Goal: Information Seeking & Learning: Find specific fact

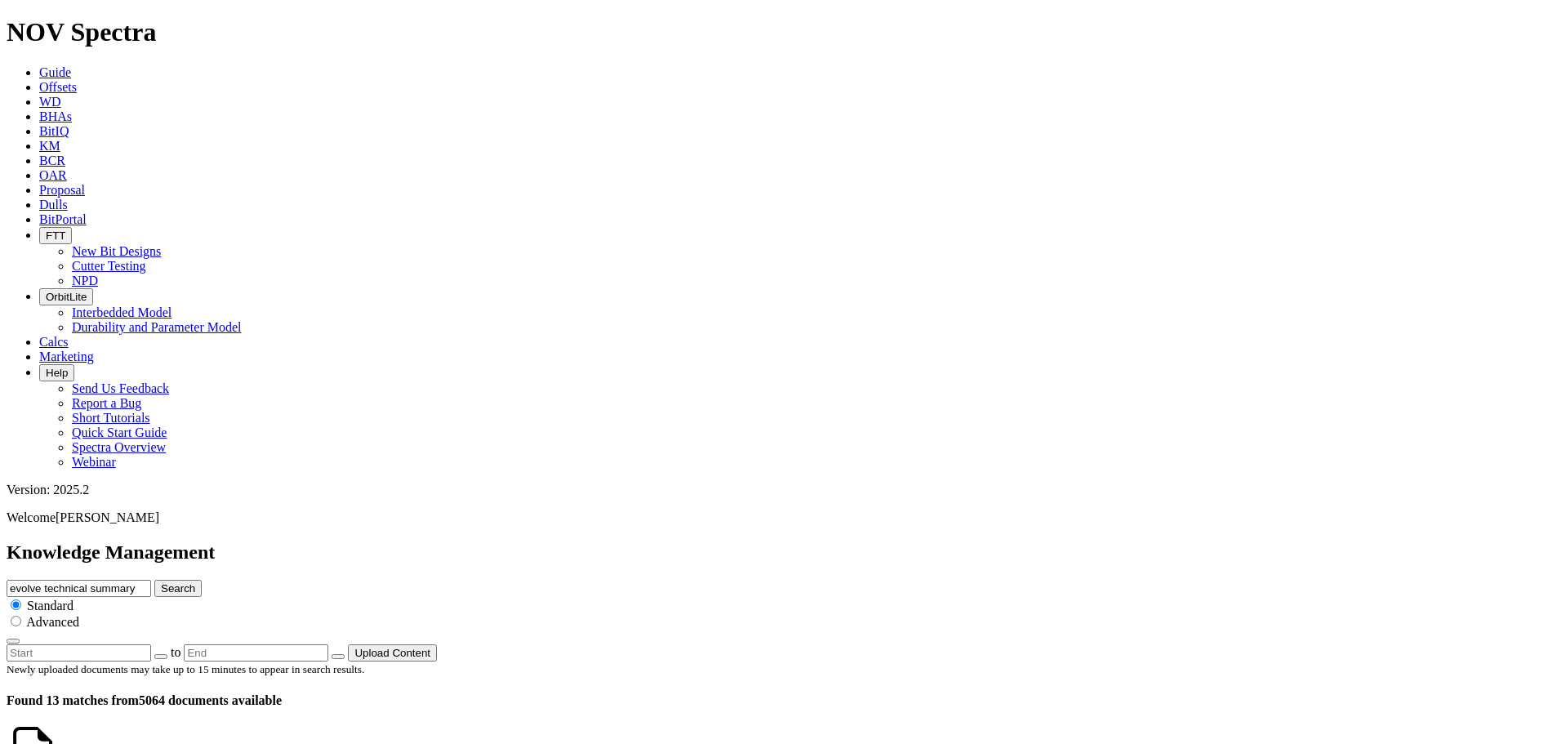
click at [39, 139] on icon at bounding box center [39, 145] width 0 height 14
click at [952, 614] on div "Advanced" at bounding box center [784, 621] width 1555 height 16
click at [22, 615] on input "radio" at bounding box center [15, 620] width 10 height 10
radio input "true"
radio input "false"
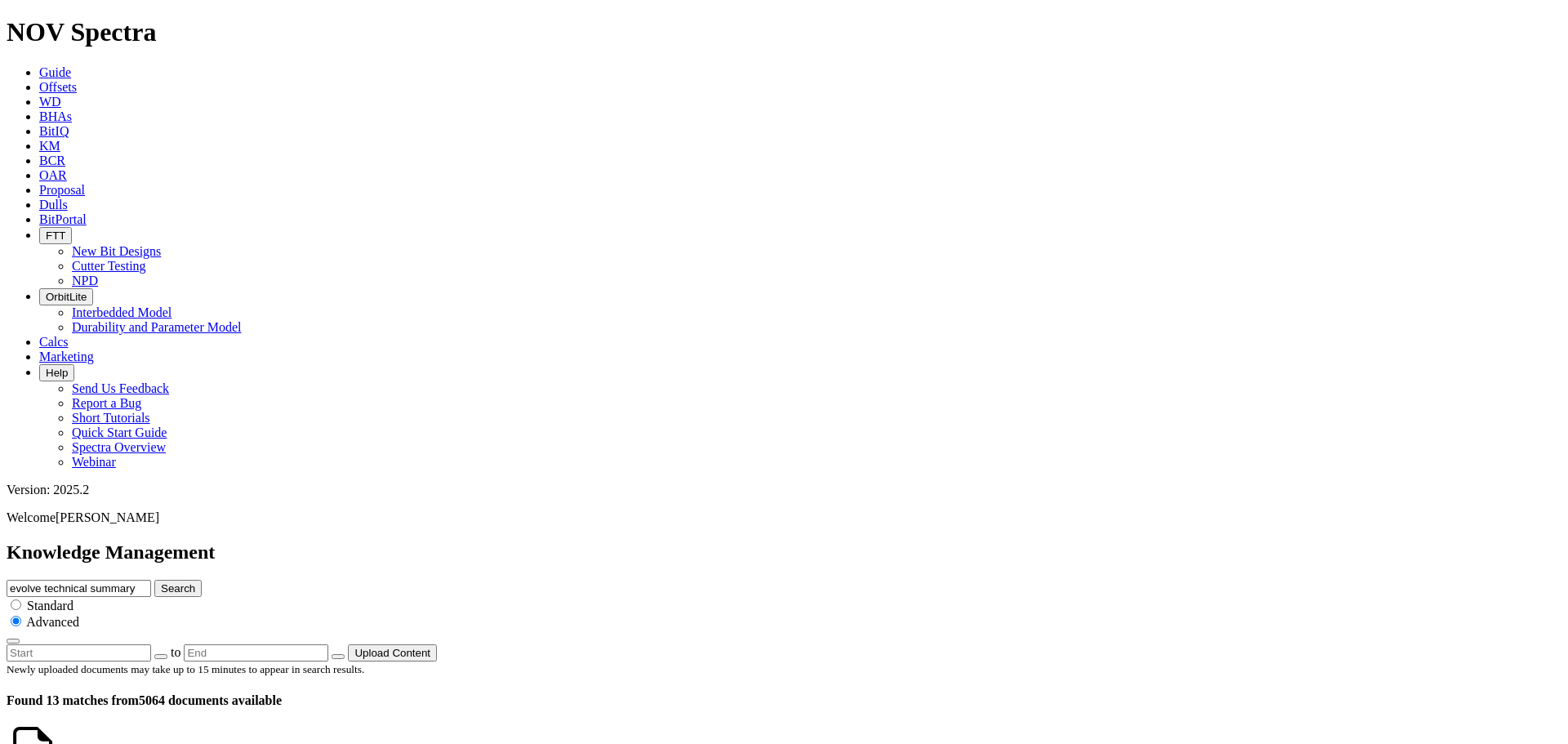
click at [151, 580] on input "evolve technical summary" at bounding box center [79, 588] width 144 height 17
drag, startPoint x: 889, startPoint y: 86, endPoint x: 587, endPoint y: 97, distance: 302.2
click at [587, 541] on div "Knowledge Management evolve technical summary Search Standard Advanced to Uploa…" at bounding box center [784, 601] width 1555 height 120
type input "TerraScope"
click at [155, 580] on button "Search" at bounding box center [178, 588] width 47 height 17
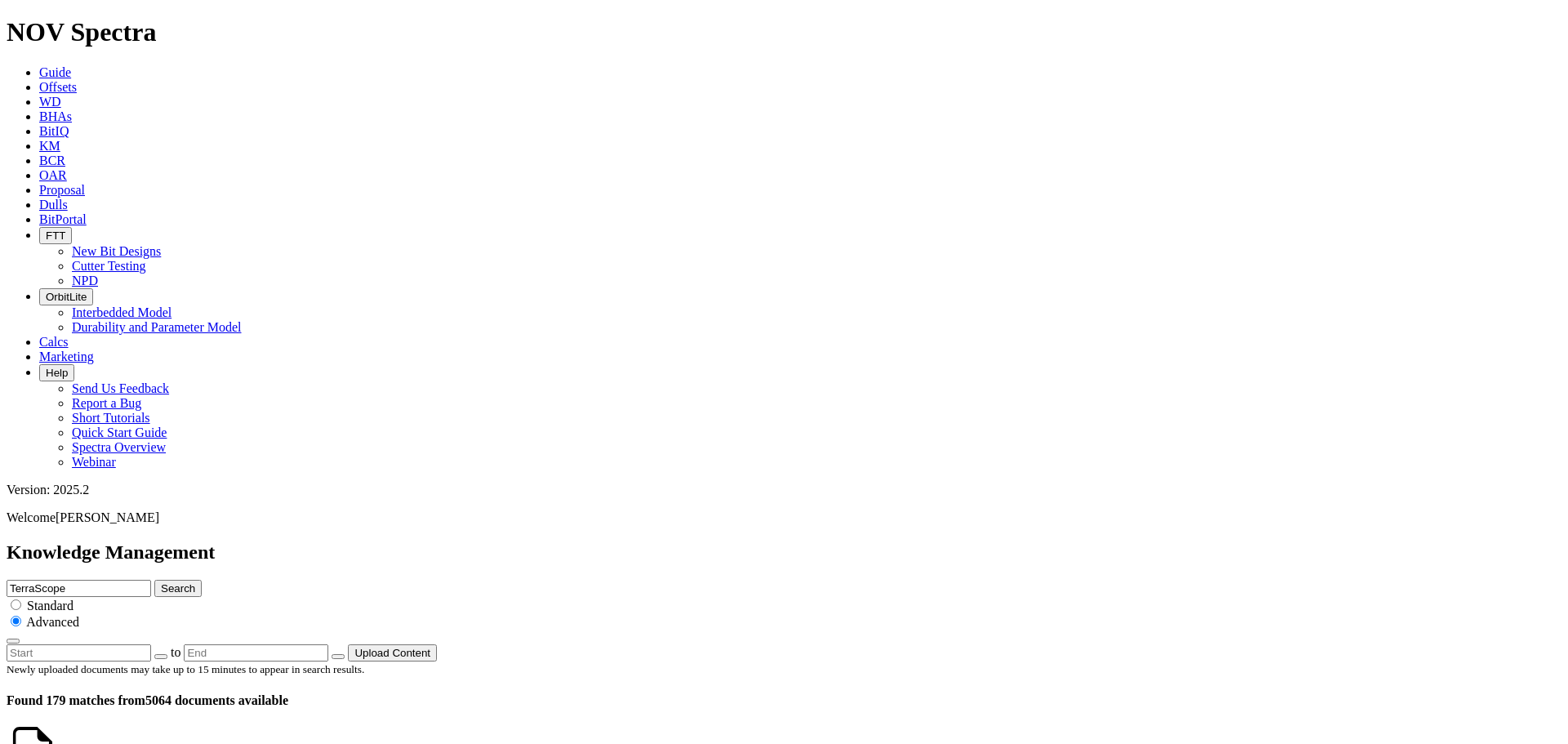
click at [20, 639] on button "button" at bounding box center [13, 641] width 13 height 5
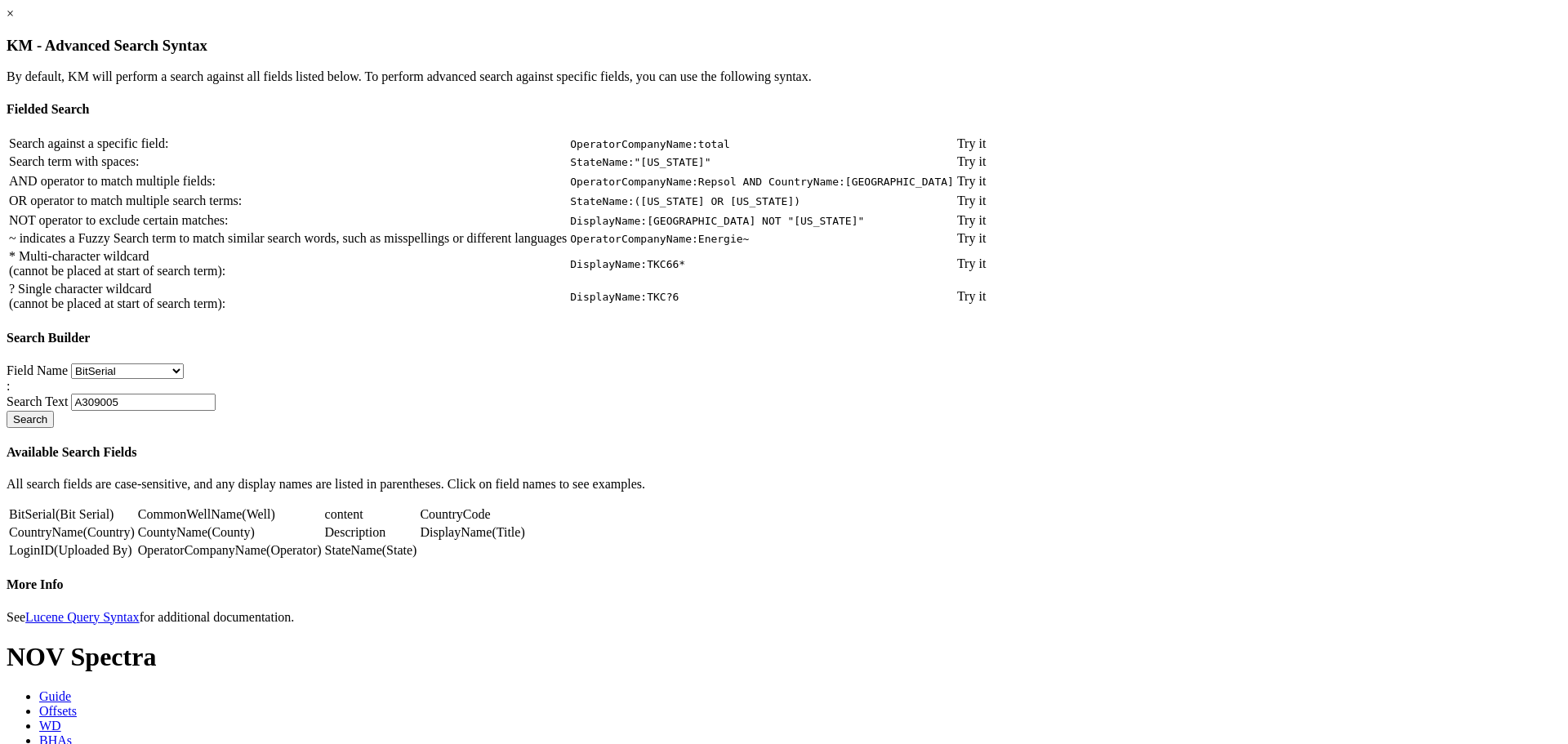
click at [14, 21] on link "×" at bounding box center [10, 13] width 8 height 14
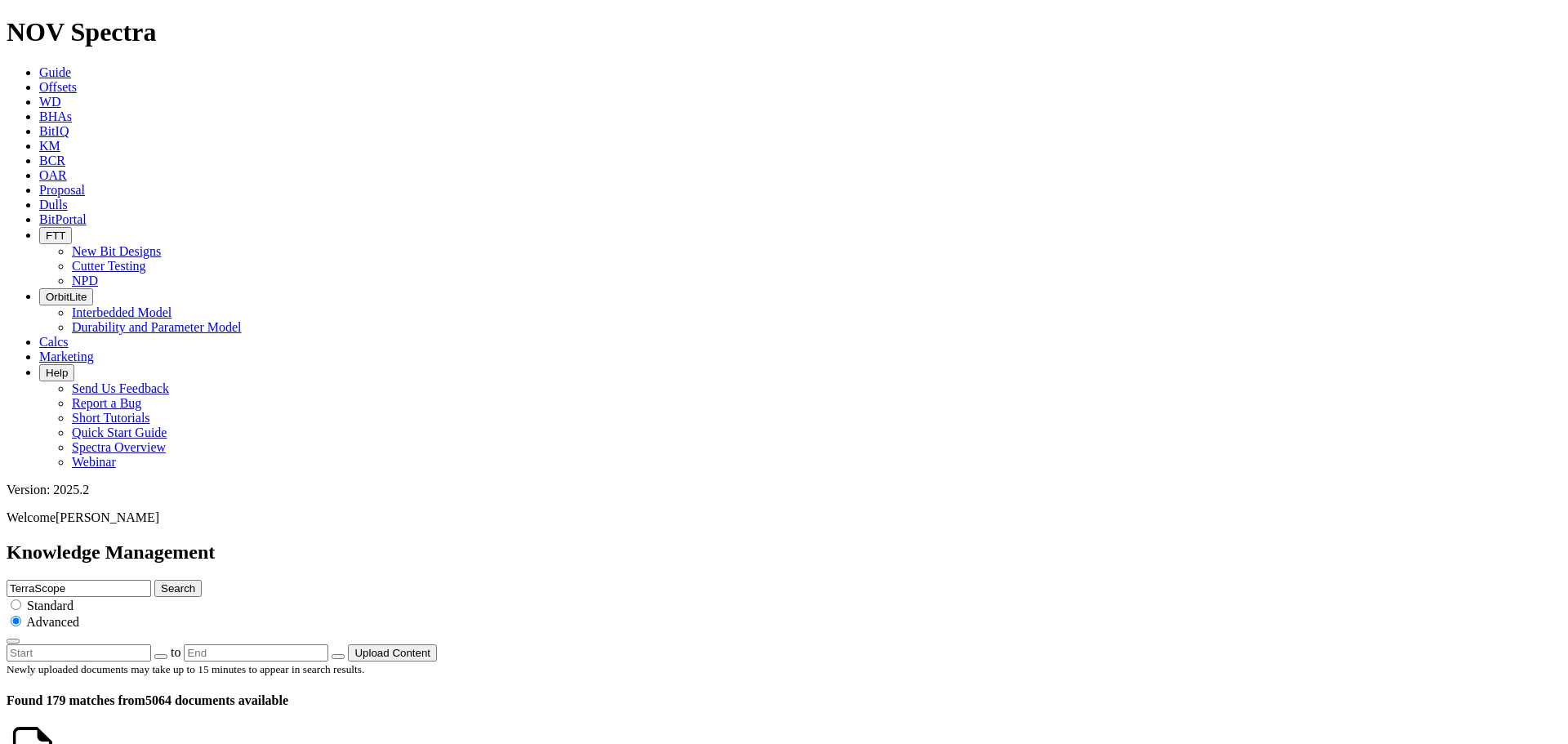
click at [840, 580] on div "TerraScope Search Standard Advanced" at bounding box center [784, 612] width 1555 height 65
click at [151, 580] on input "TerraScope" at bounding box center [79, 588] width 144 height 17
type input "TerraScope Lea"
click at [202, 580] on button "Search" at bounding box center [178, 588] width 47 height 17
drag, startPoint x: 807, startPoint y: 94, endPoint x: 652, endPoint y: 92, distance: 155.0
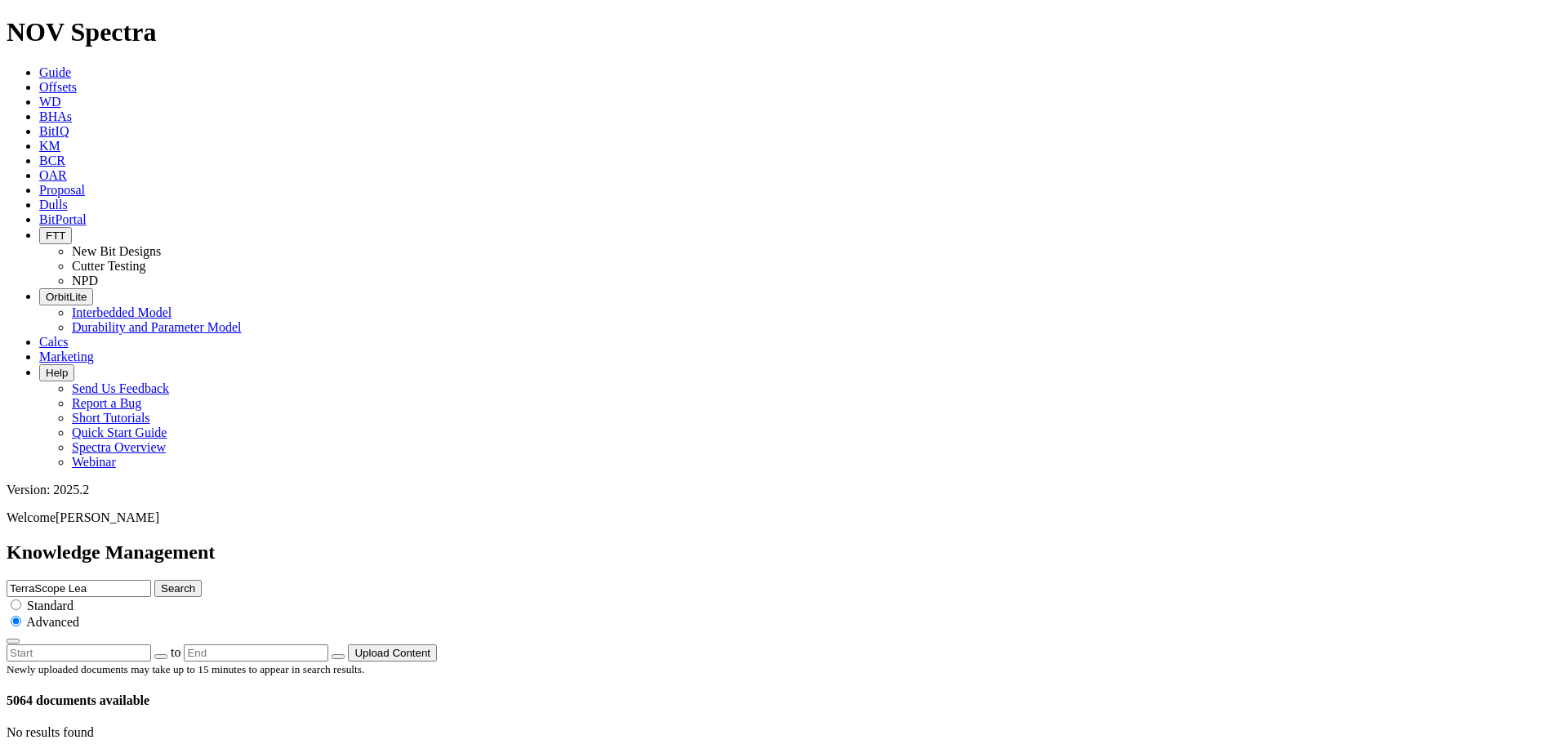
click at [652, 541] on div "Knowledge Management TerraScope Lea Search Standard Advanced to Upload Content" at bounding box center [784, 601] width 1555 height 120
type input "[GEOGRAPHIC_DATA]"
click at [155, 580] on button "Search" at bounding box center [178, 588] width 47 height 17
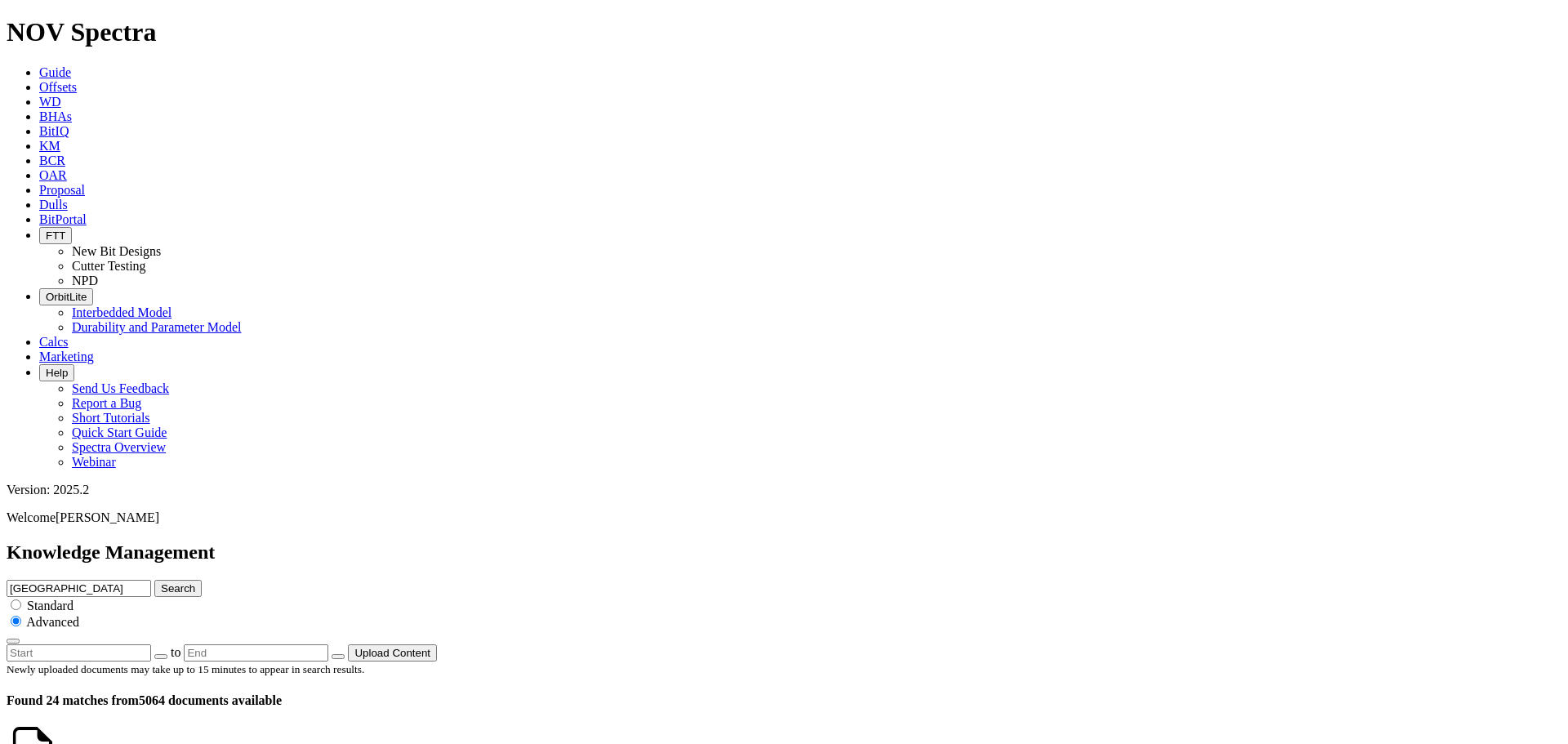
scroll to position [2921, 0]
drag, startPoint x: 924, startPoint y: 84, endPoint x: 544, endPoint y: 105, distance: 380.6
click at [561, 541] on div "Knowledge Management Lea County Search Standard Advanced to Upload Content" at bounding box center [784, 601] width 1555 height 120
